Goal: Information Seeking & Learning: Check status

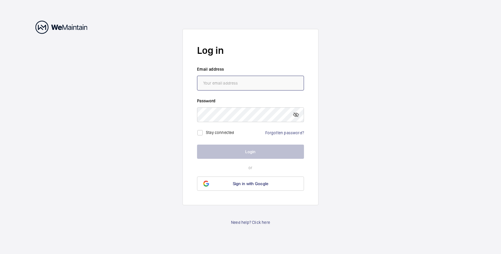
click at [271, 86] on input "email" at bounding box center [250, 83] width 107 height 15
click at [376, 44] on wm-front-auth-container "Log in Email address Password Stay connected Forgotten password? Login or Sign …" at bounding box center [250, 127] width 501 height 254
click at [248, 85] on input "email" at bounding box center [250, 83] width 107 height 15
type input "[PERSON_NAME][EMAIL_ADDRESS][DOMAIN_NAME]"
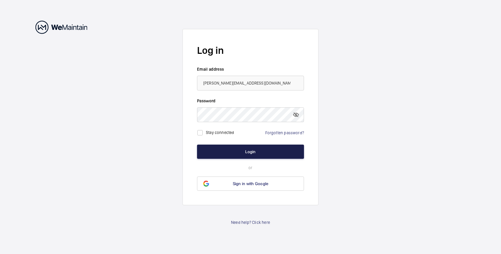
click at [258, 151] on button "Login" at bounding box center [250, 151] width 107 height 14
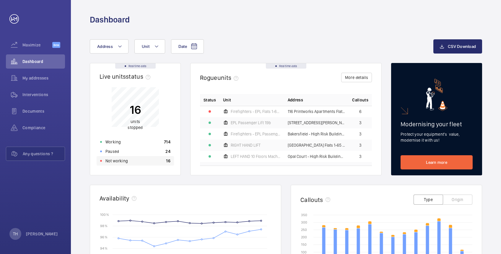
click at [113, 163] on p "Not working" at bounding box center [116, 161] width 22 height 6
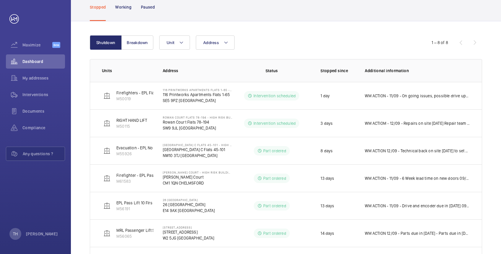
scroll to position [28, 0]
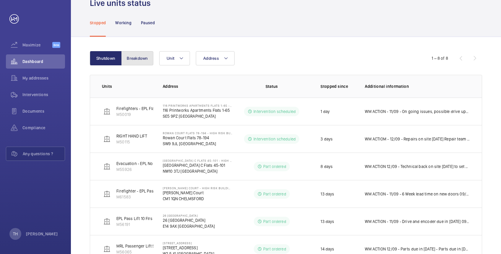
click at [137, 54] on button "Breakdown" at bounding box center [137, 58] width 32 height 14
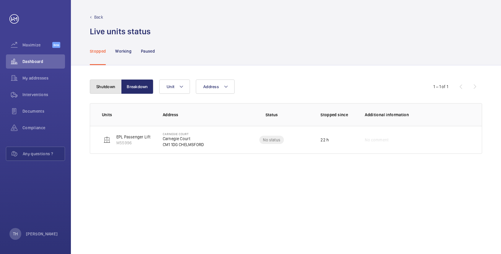
click at [102, 86] on button "Shutdown" at bounding box center [106, 86] width 32 height 14
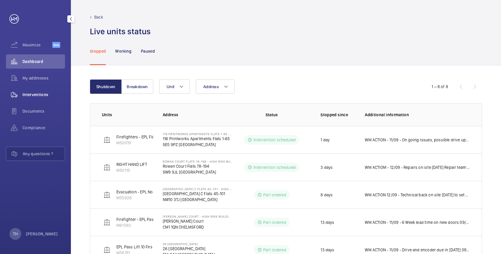
click at [26, 94] on span "Interventions" at bounding box center [43, 95] width 43 height 6
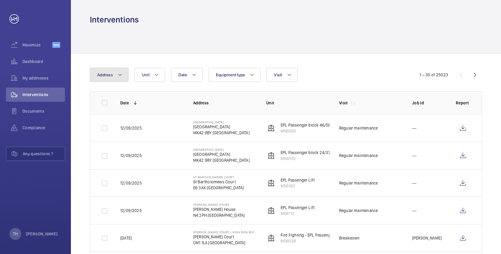
click at [121, 75] on mat-icon at bounding box center [119, 74] width 5 height 7
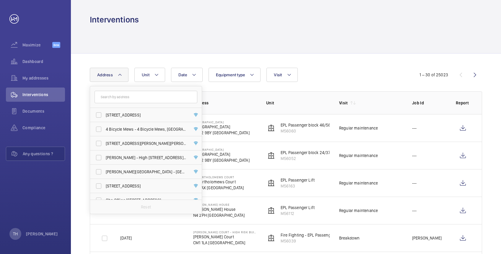
click at [121, 98] on input "text" at bounding box center [145, 97] width 103 height 12
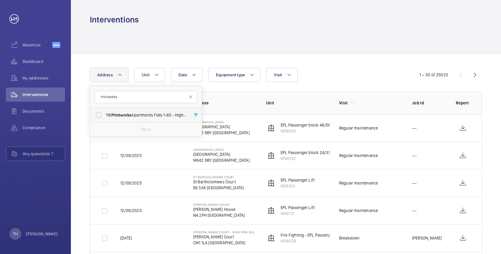
type input "Printworks"
click at [125, 113] on span "Printworks" at bounding box center [121, 114] width 20 height 5
click at [105, 113] on input "116 Printworks Apartments Flats 1-65 - High Risk Building - 116 Printworks Apar…" at bounding box center [99, 115] width 12 height 12
checkbox input "true"
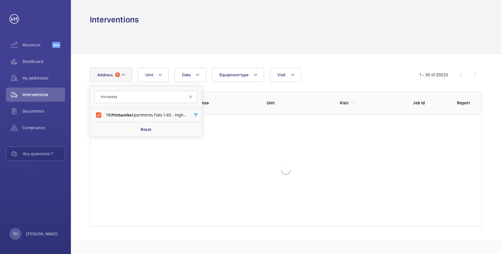
click at [153, 31] on div at bounding box center [286, 39] width 392 height 28
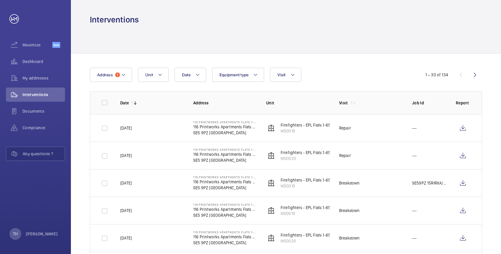
click at [500, 24] on html "Your request has been sent. We will contact you soon. Maximize Beta Dashboard M…" at bounding box center [250, 127] width 501 height 254
click at [18, 19] on link at bounding box center [13, 18] width 9 height 9
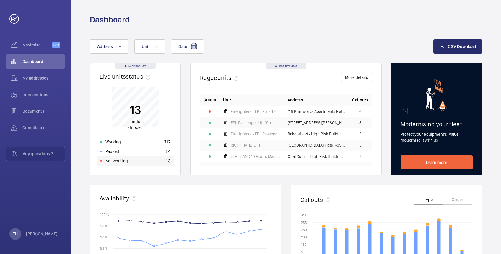
click at [120, 161] on p "Not working" at bounding box center [116, 161] width 22 height 6
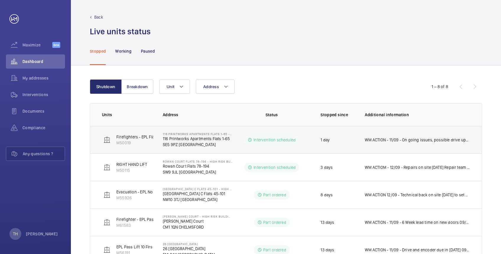
click at [183, 143] on p "SE5 9PZ [GEOGRAPHIC_DATA]" at bounding box center [197, 144] width 69 height 6
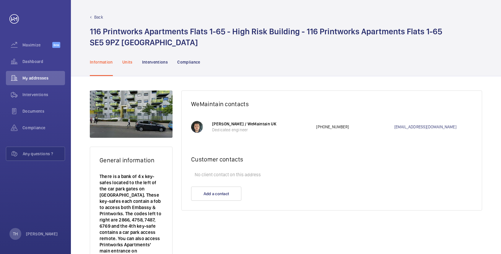
click at [124, 60] on p "Units" at bounding box center [127, 62] width 10 height 6
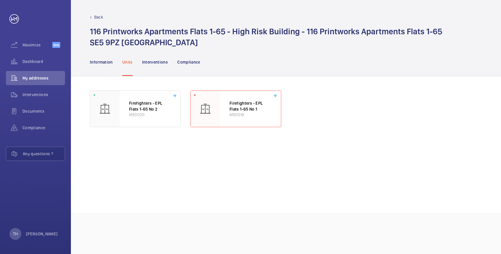
click at [153, 161] on wm-front-async-data-loader "Firefighters - EPL Flats 1-65 No 2 M50020 Firefighters - EPL Flats 1-65 No 1 M5…" at bounding box center [286, 144] width 392 height 108
click at [233, 103] on p "Firefighters - EPL Flats 1-65 No 1" at bounding box center [250, 106] width 42 height 12
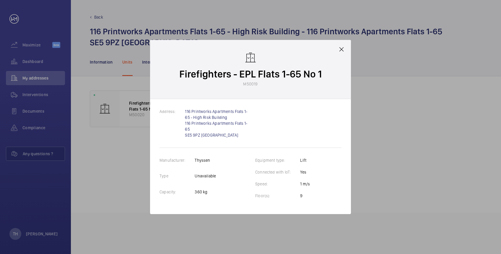
click at [340, 48] on mat-icon at bounding box center [341, 49] width 7 height 7
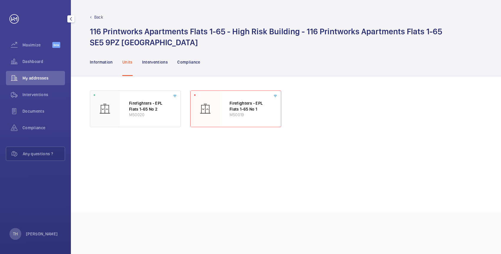
click at [13, 16] on link at bounding box center [13, 18] width 9 height 9
